Goal: Task Accomplishment & Management: Manage account settings

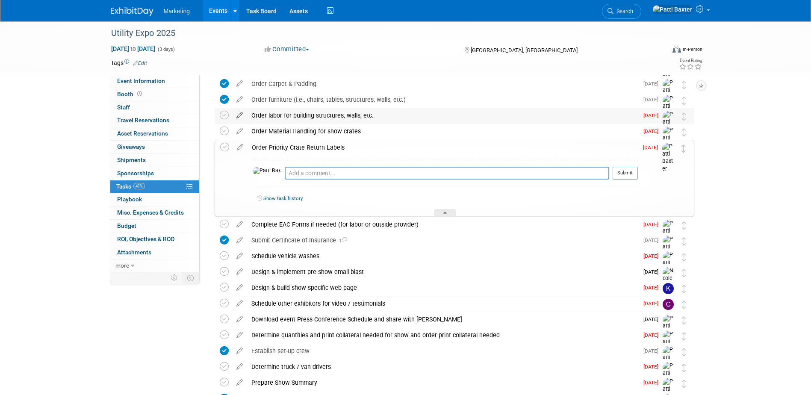
click at [239, 113] on icon at bounding box center [239, 113] width 15 height 11
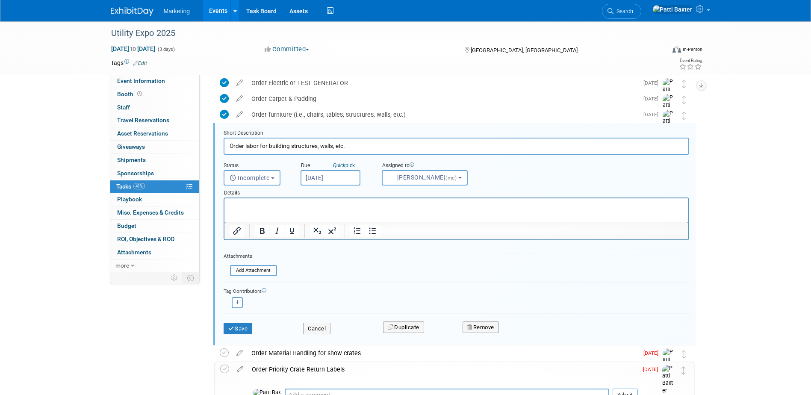
scroll to position [555, 0]
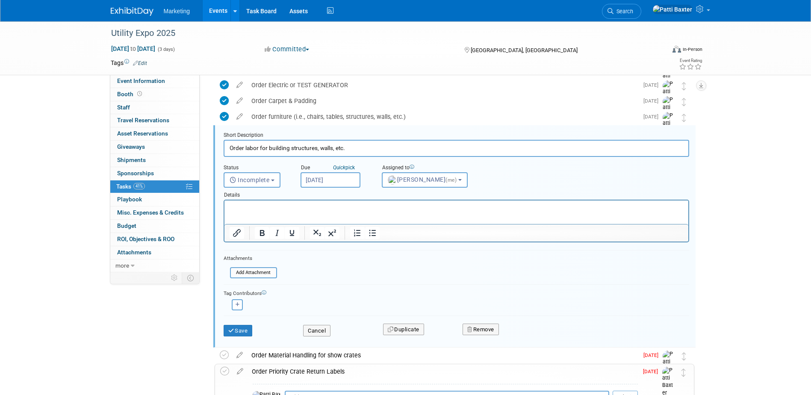
click at [239, 208] on p "Rich Text Area. Press ALT-0 for help." at bounding box center [456, 208] width 454 height 8
click at [261, 175] on button "Incomplete" at bounding box center [252, 179] width 57 height 15
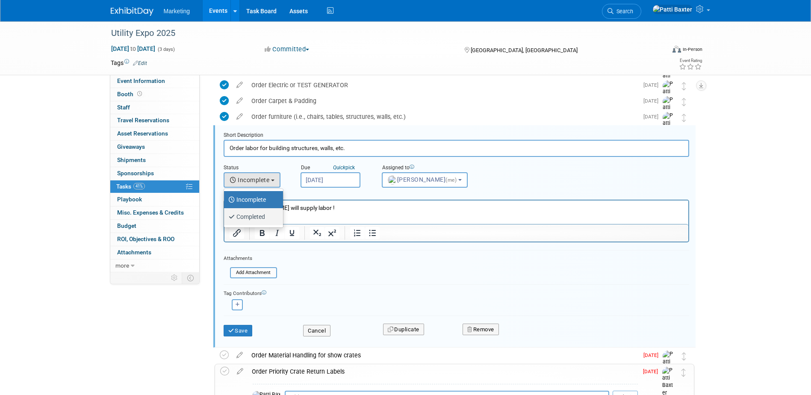
drag, startPoint x: 248, startPoint y: 214, endPoint x: 21, endPoint y: 21, distance: 298.2
click at [248, 214] on label "Completed" at bounding box center [251, 217] width 46 height 14
click at [225, 214] on input "Completed" at bounding box center [223, 216] width 6 height 6
select select "3"
click at [243, 329] on button "Save" at bounding box center [238, 331] width 29 height 12
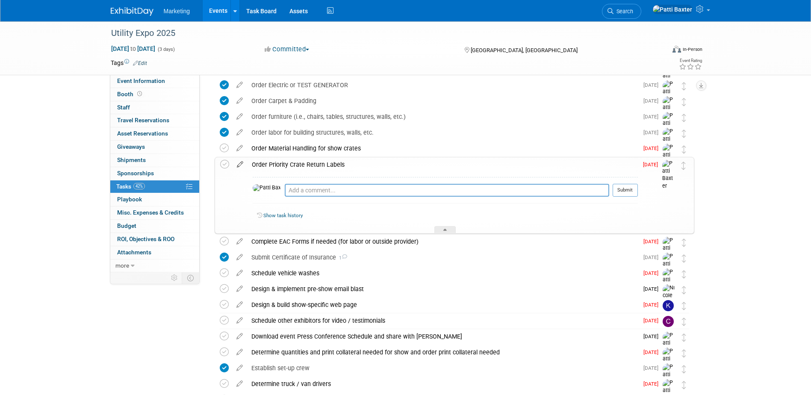
click at [239, 165] on icon at bounding box center [240, 162] width 15 height 11
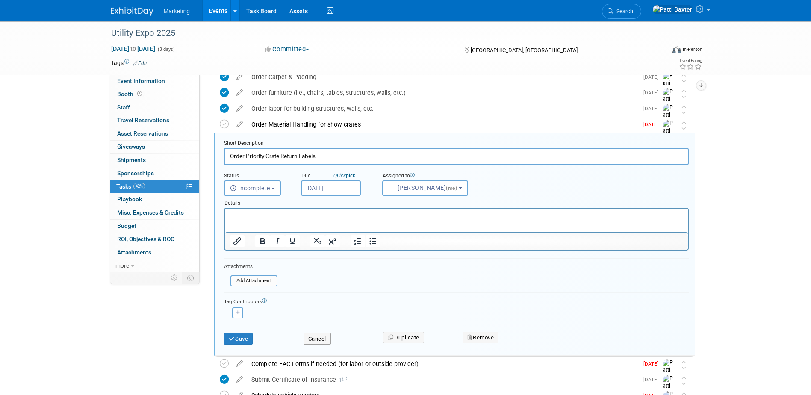
scroll to position [588, 0]
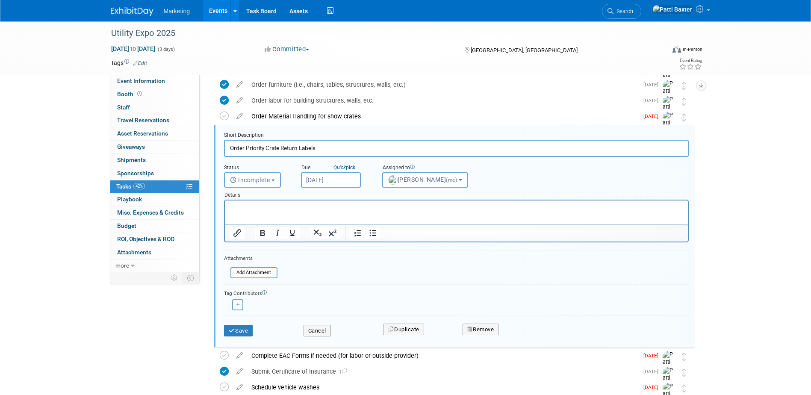
click at [245, 201] on html at bounding box center [455, 207] width 463 height 12
drag, startPoint x: 238, startPoint y: 206, endPoint x: 256, endPoint y: 207, distance: 18.0
click at [239, 206] on p "no priority crate return labels are not an option at this show." at bounding box center [456, 208] width 453 height 8
click at [247, 182] on span "Incomplete" at bounding box center [250, 180] width 40 height 7
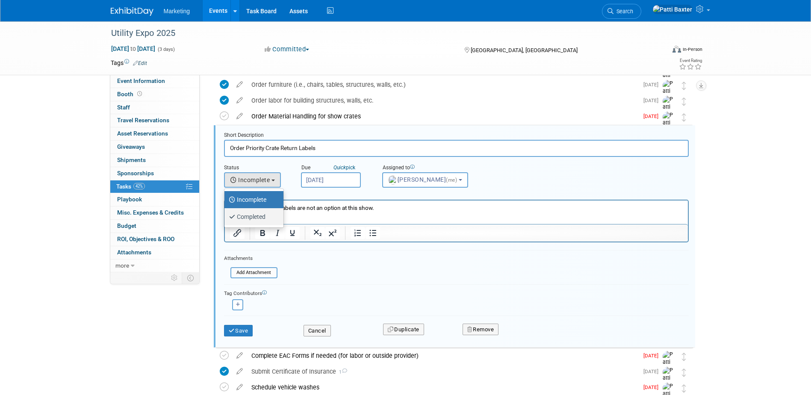
click at [252, 219] on label "Completed" at bounding box center [252, 217] width 46 height 14
click at [226, 219] on input "Completed" at bounding box center [223, 216] width 6 height 6
select select "3"
click at [245, 334] on button "Save" at bounding box center [238, 331] width 29 height 12
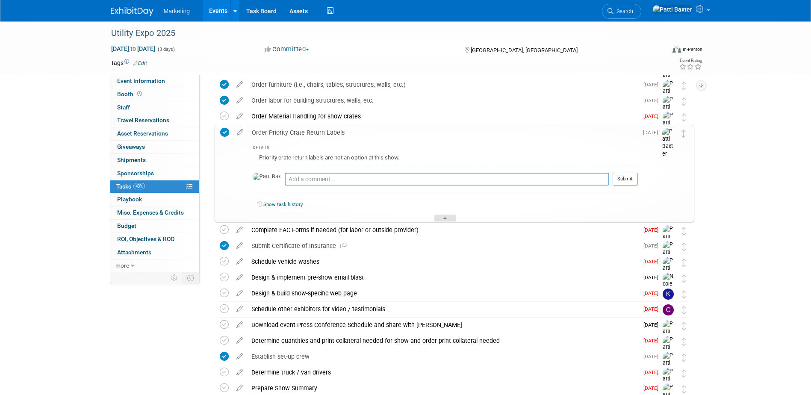
click at [448, 221] on div at bounding box center [444, 218] width 21 height 7
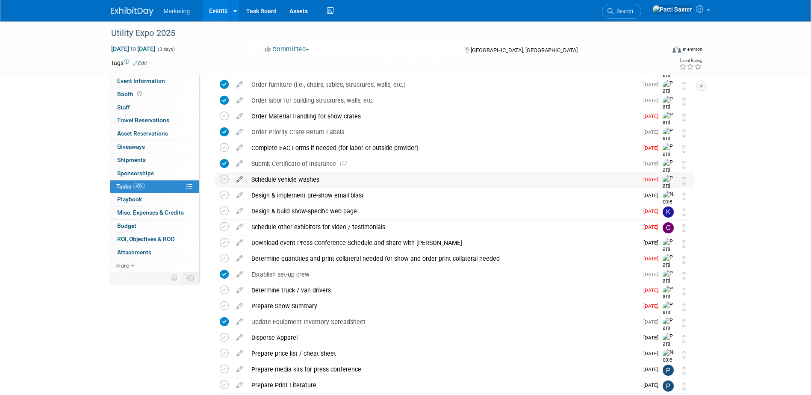
click at [239, 179] on icon at bounding box center [239, 177] width 15 height 11
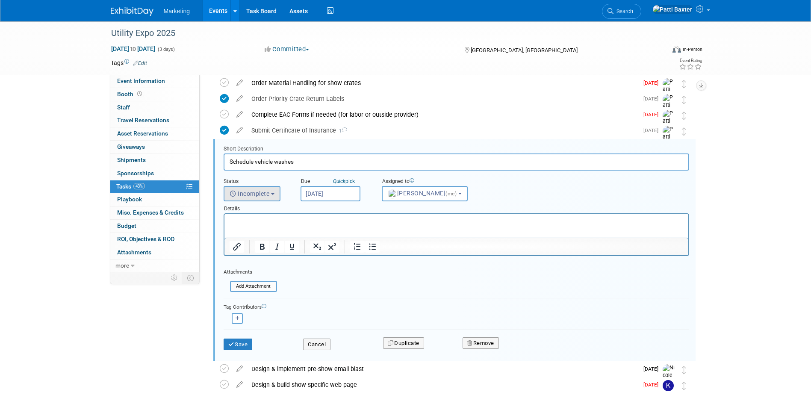
scroll to position [635, 0]
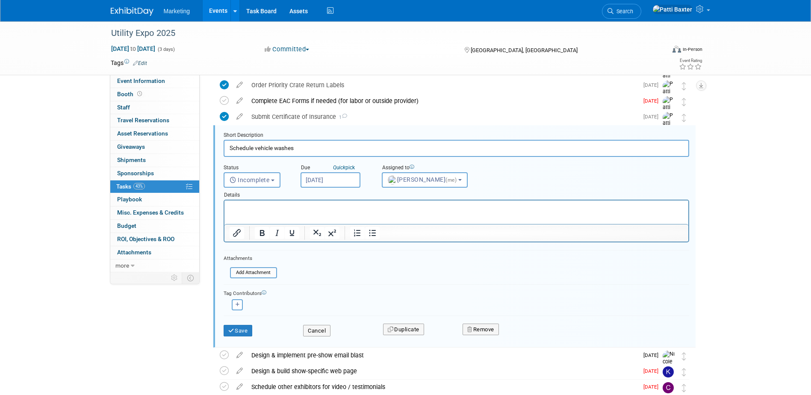
drag, startPoint x: 237, startPoint y: 212, endPoint x: 445, endPoint y: 420, distance: 293.6
click at [237, 212] on html at bounding box center [456, 207] width 464 height 12
click at [306, 208] on p "Scheduled for [DATE], Septe. 27" at bounding box center [456, 208] width 454 height 8
click at [254, 178] on span "Incomplete" at bounding box center [250, 180] width 40 height 7
click at [254, 219] on label "Completed" at bounding box center [251, 217] width 46 height 14
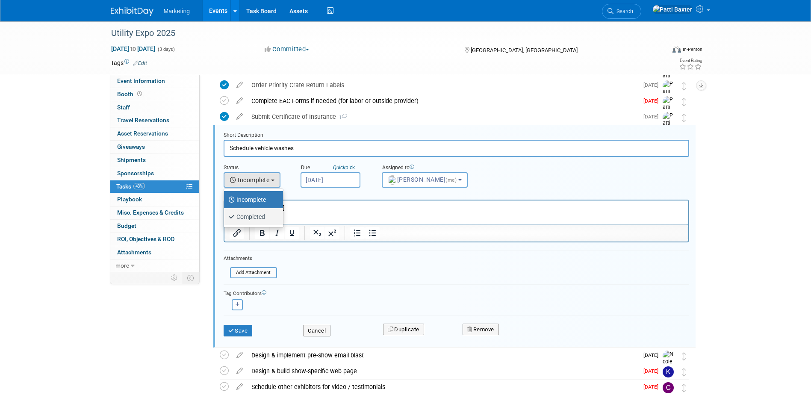
click at [225, 219] on input "Completed" at bounding box center [223, 216] width 6 height 6
select select "3"
click at [326, 209] on p "Scheduled for [DATE]" at bounding box center [456, 208] width 454 height 8
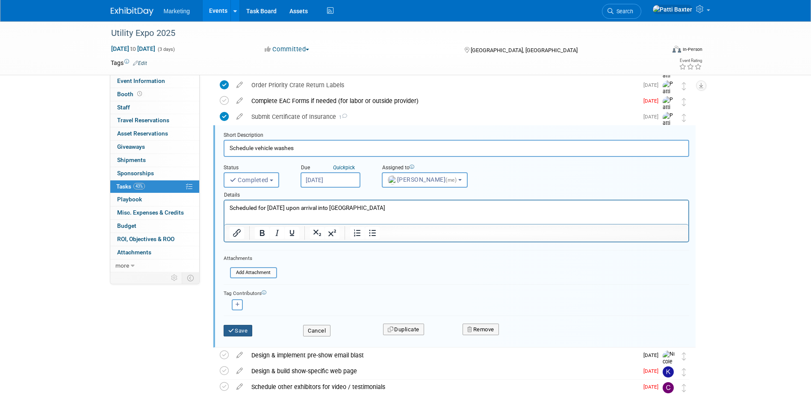
click at [242, 325] on button "Save" at bounding box center [238, 331] width 29 height 12
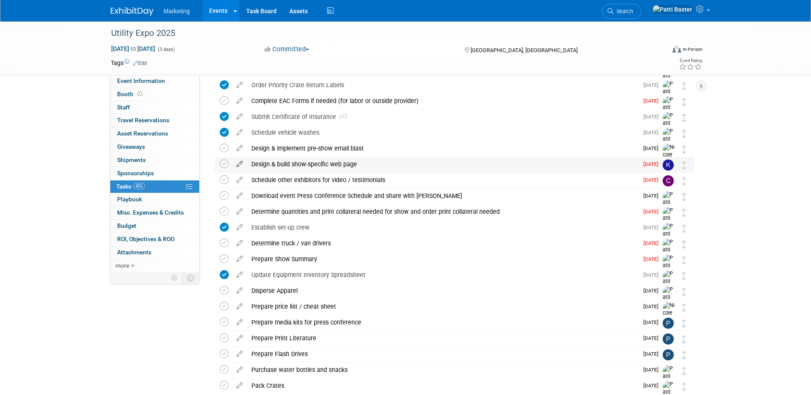
click at [238, 162] on icon at bounding box center [239, 162] width 15 height 11
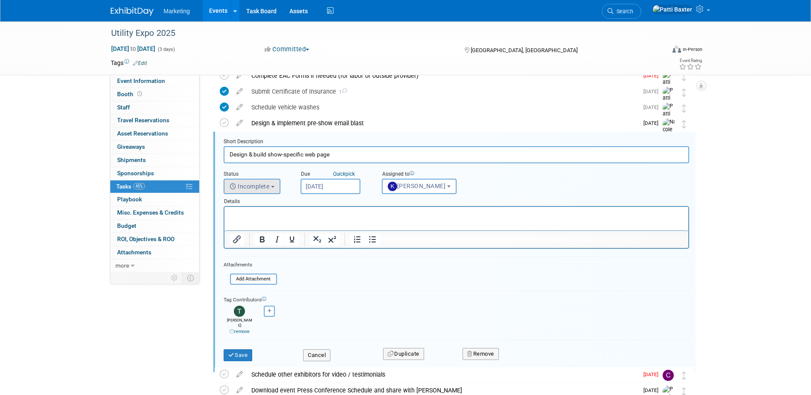
scroll to position [666, 0]
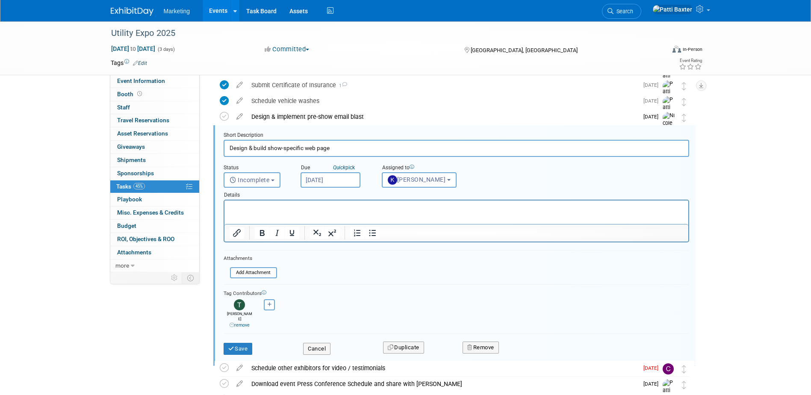
click at [316, 152] on input "Design & build show-specific web page" at bounding box center [457, 148] width 466 height 17
type input "Design & build show-specific web landing page"
click at [227, 343] on button "Save" at bounding box center [238, 349] width 29 height 12
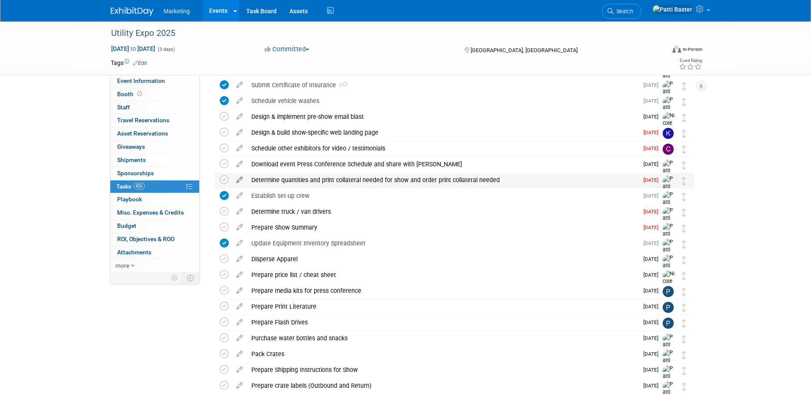
click at [236, 180] on icon at bounding box center [239, 178] width 15 height 11
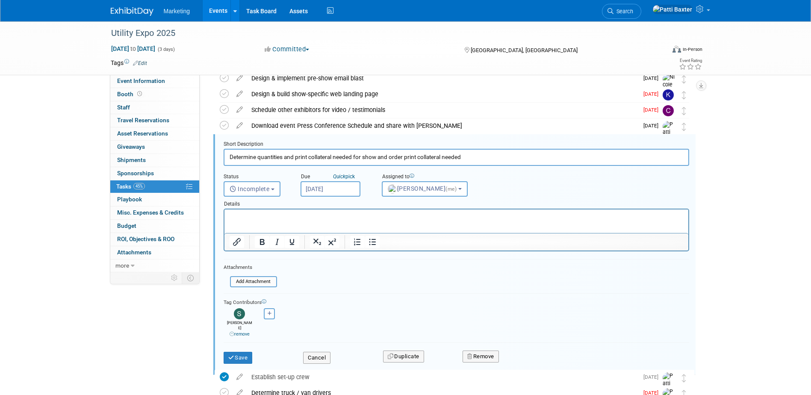
scroll to position [714, 0]
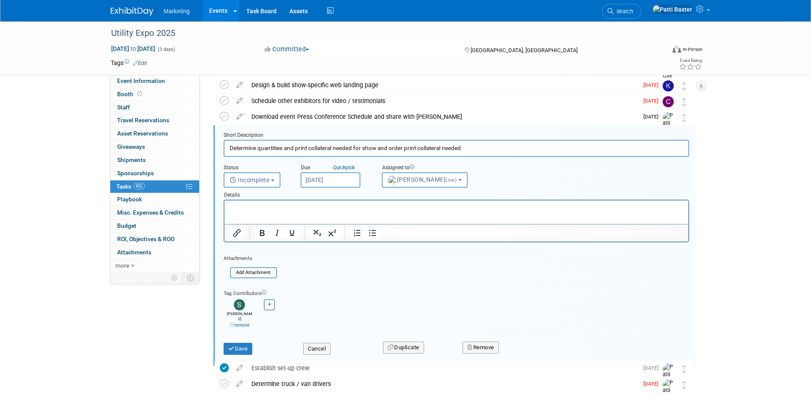
drag, startPoint x: 229, startPoint y: 204, endPoint x: 242, endPoint y: 207, distance: 13.1
click at [230, 204] on p "Rich Text Area. Press ALT-0 for help." at bounding box center [456, 208] width 454 height 8
click at [315, 206] on p "Sent email to [PERSON_NAME] on 8/28" at bounding box center [456, 208] width 454 height 8
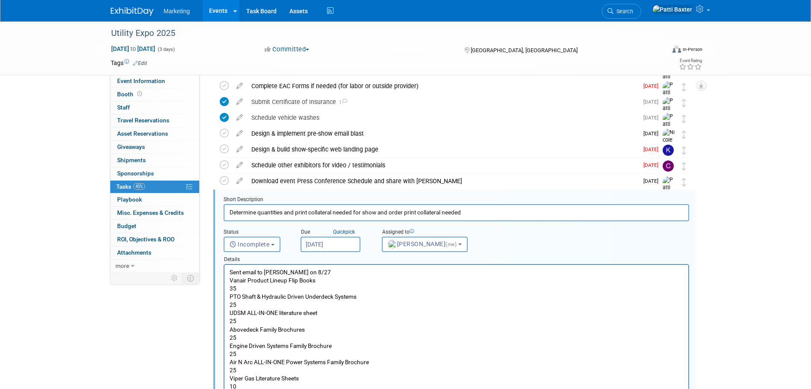
scroll to position [564, 0]
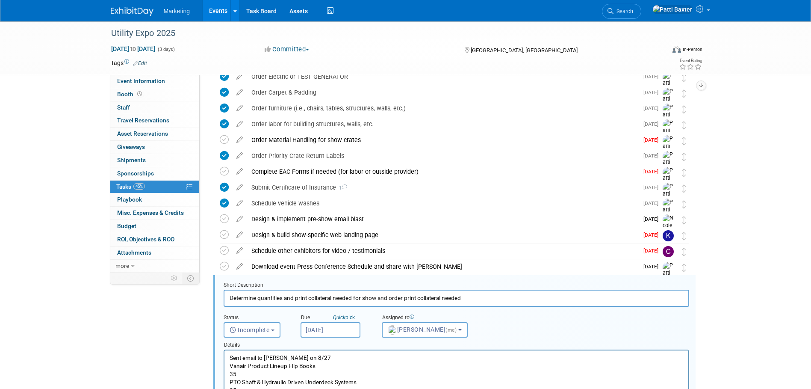
click at [329, 367] on p "Vanair Product Lineup Flip Books" at bounding box center [456, 366] width 454 height 8
click at [361, 371] on p "PTO Shaft & Hydraulic Driven Underdeck Systems" at bounding box center [456, 374] width 454 height 8
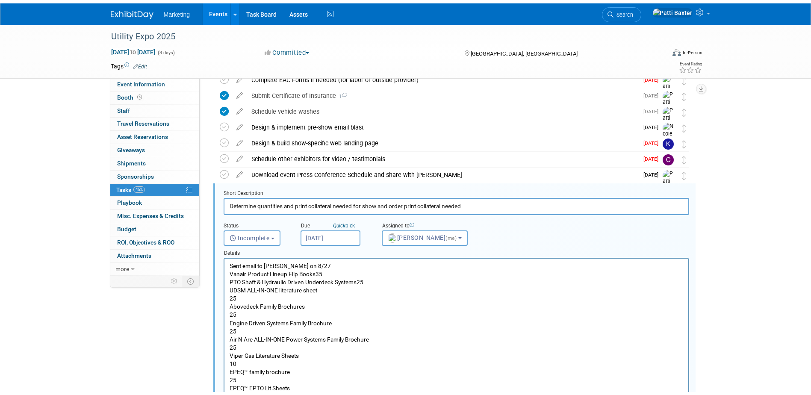
scroll to position [692, 0]
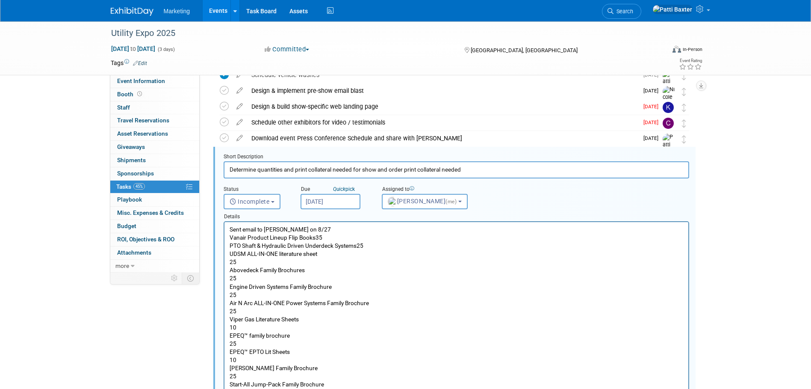
drag, startPoint x: 322, startPoint y: 258, endPoint x: 332, endPoint y: 257, distance: 10.0
click at [323, 258] on p "25" at bounding box center [456, 262] width 454 height 8
click at [327, 251] on p "UDSM ALL-IN-ONE literature sheet" at bounding box center [456, 254] width 454 height 8
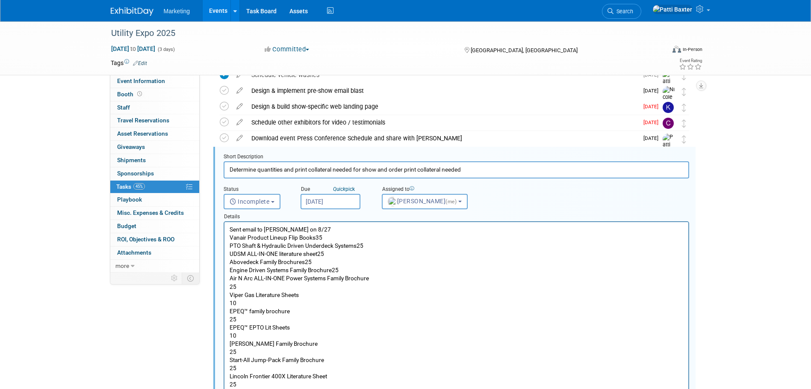
click at [394, 275] on p "Air N Arc ALL-IN-ONE Power Systems Family Brochure" at bounding box center [456, 278] width 454 height 8
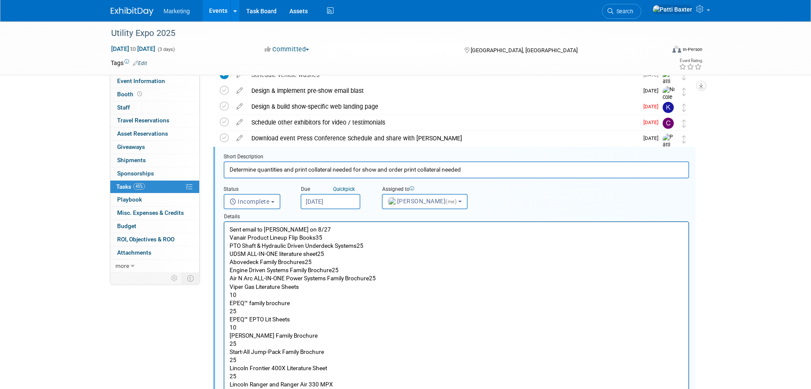
click at [314, 286] on p "Viper Gas Literature Sheets" at bounding box center [456, 287] width 454 height 8
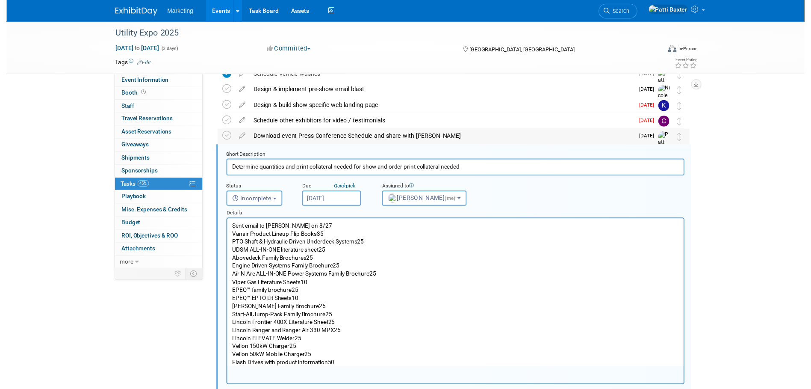
scroll to position [564, 0]
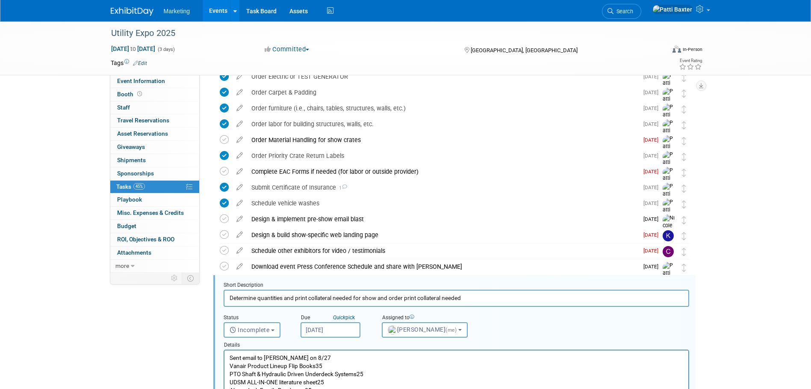
click at [297, 354] on p "Sent email to [PERSON_NAME] on 8/27" at bounding box center [456, 358] width 454 height 8
drag, startPoint x: 229, startPoint y: 354, endPoint x: 305, endPoint y: 358, distance: 76.2
click at [305, 358] on p "Sent email to [PERSON_NAME] on 8/25" at bounding box center [456, 358] width 454 height 8
drag, startPoint x: 281, startPoint y: 360, endPoint x: 266, endPoint y: 355, distance: 15.4
click at [266, 355] on p "Sent email to [PERSON_NAME] on 8/25" at bounding box center [456, 358] width 454 height 8
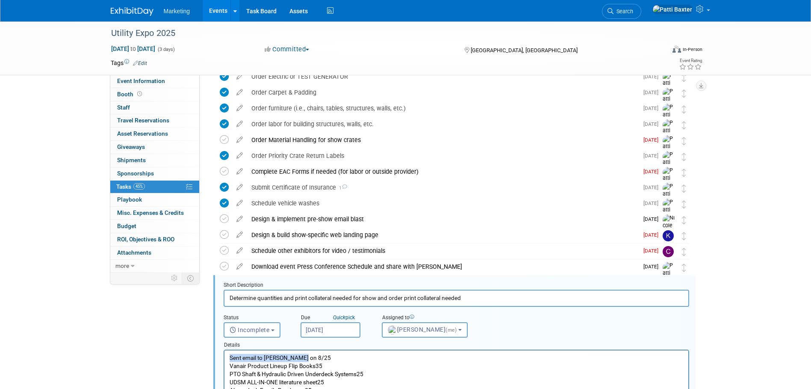
drag, startPoint x: 230, startPoint y: 357, endPoint x: 309, endPoint y: 355, distance: 79.1
click at [309, 355] on p "Sent email to [PERSON_NAME] on 8/25" at bounding box center [456, 358] width 454 height 8
click at [257, 323] on button "Incomplete" at bounding box center [252, 329] width 57 height 15
click at [246, 370] on label "Completed" at bounding box center [251, 367] width 46 height 14
click at [225, 368] on input "Completed" at bounding box center [223, 366] width 6 height 6
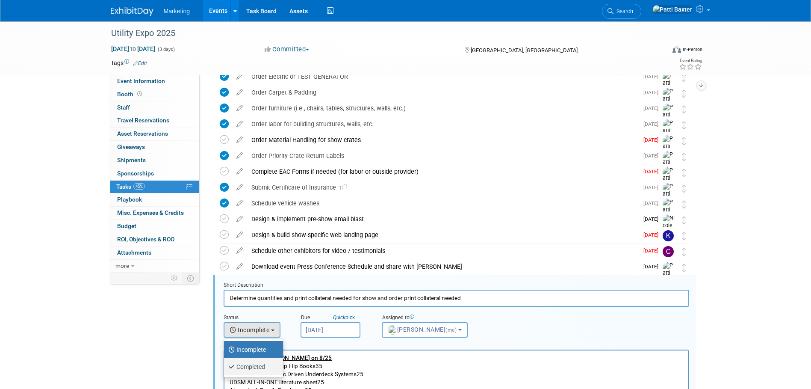
select select "3"
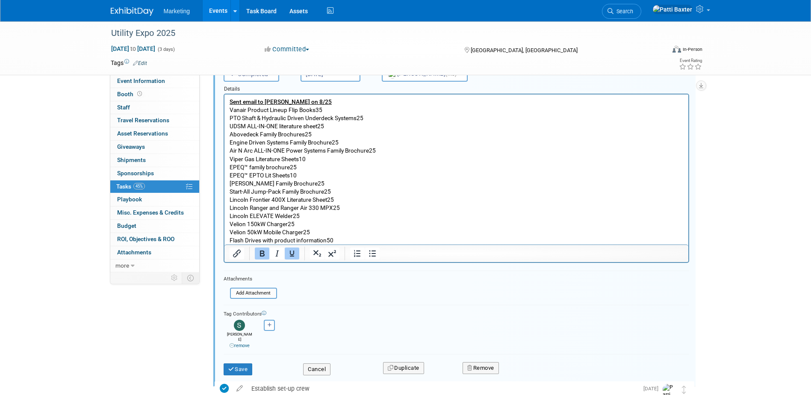
scroll to position [821, 0]
click at [242, 367] on button "Save" at bounding box center [238, 369] width 29 height 12
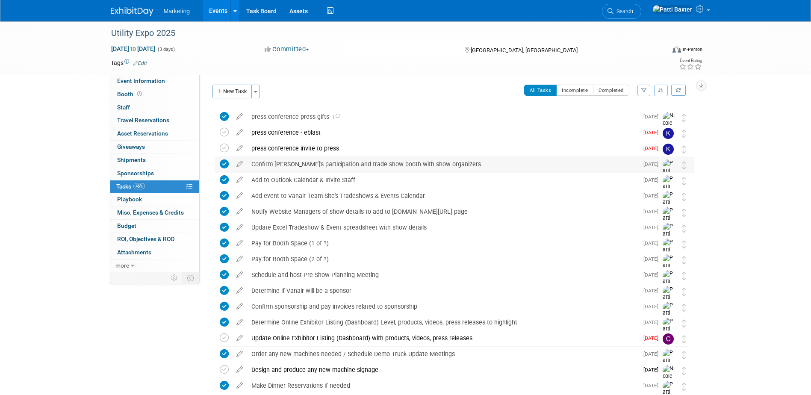
scroll to position [0, 0]
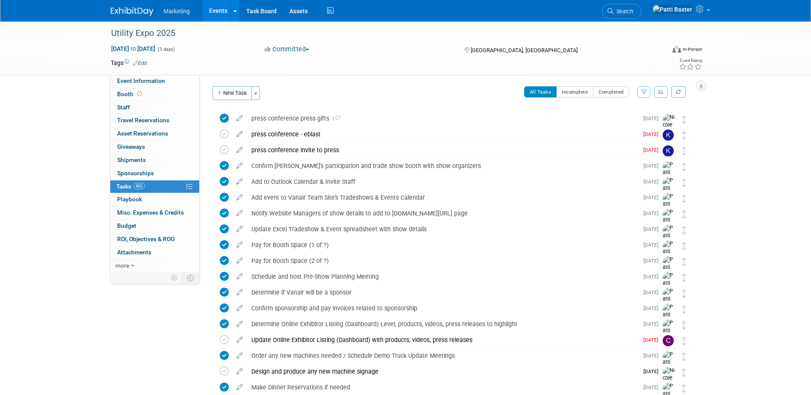
click at [663, 96] on button "button" at bounding box center [661, 92] width 14 height 12
click at [634, 130] on link "By Due Date" at bounding box center [636, 131] width 61 height 12
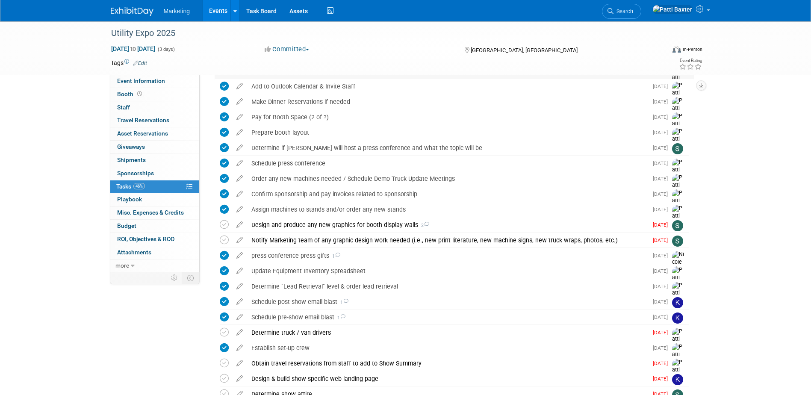
scroll to position [214, 0]
